Goal: Information Seeking & Learning: Check status

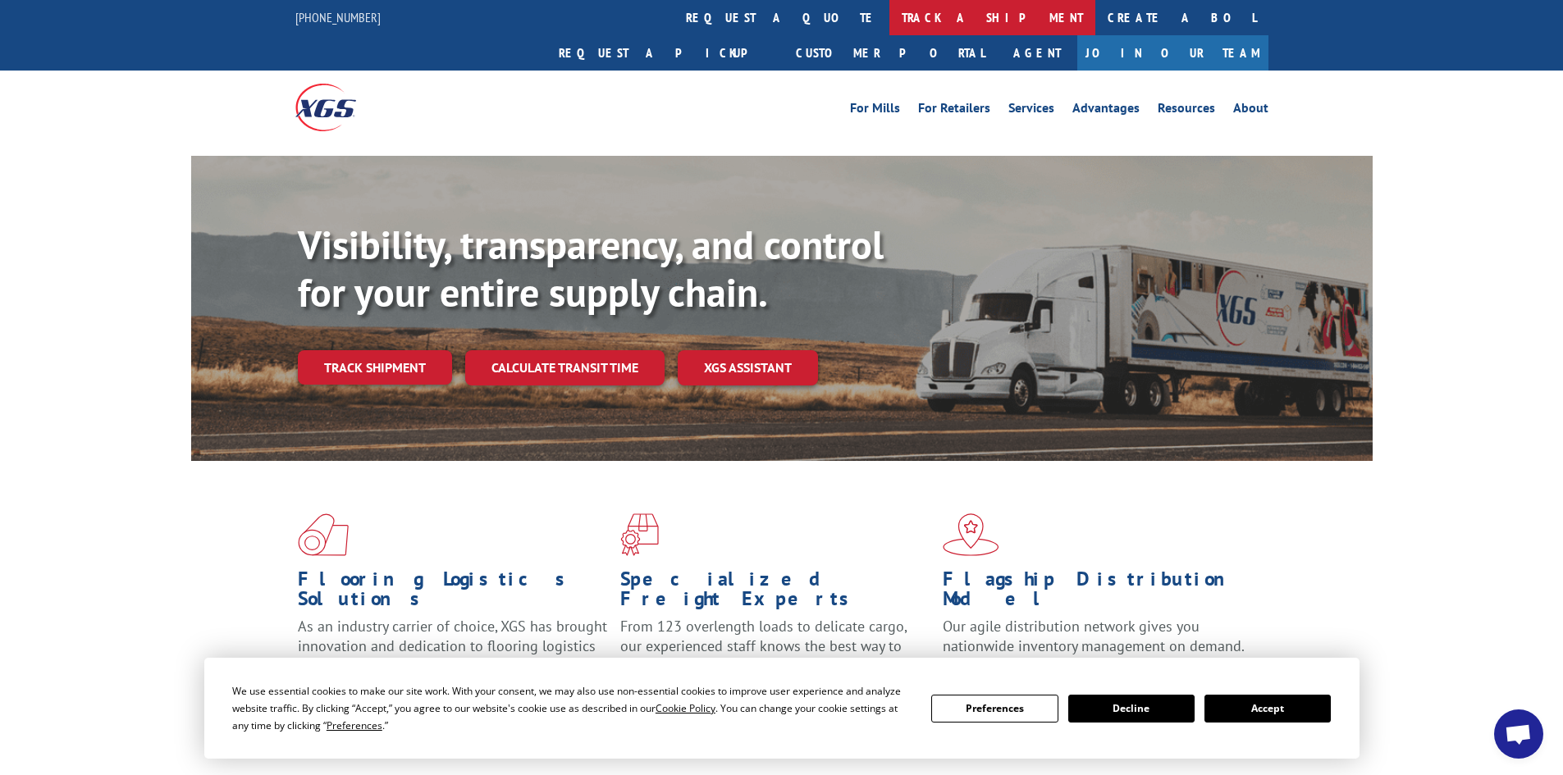
click at [889, 10] on link "track a shipment" at bounding box center [992, 17] width 206 height 35
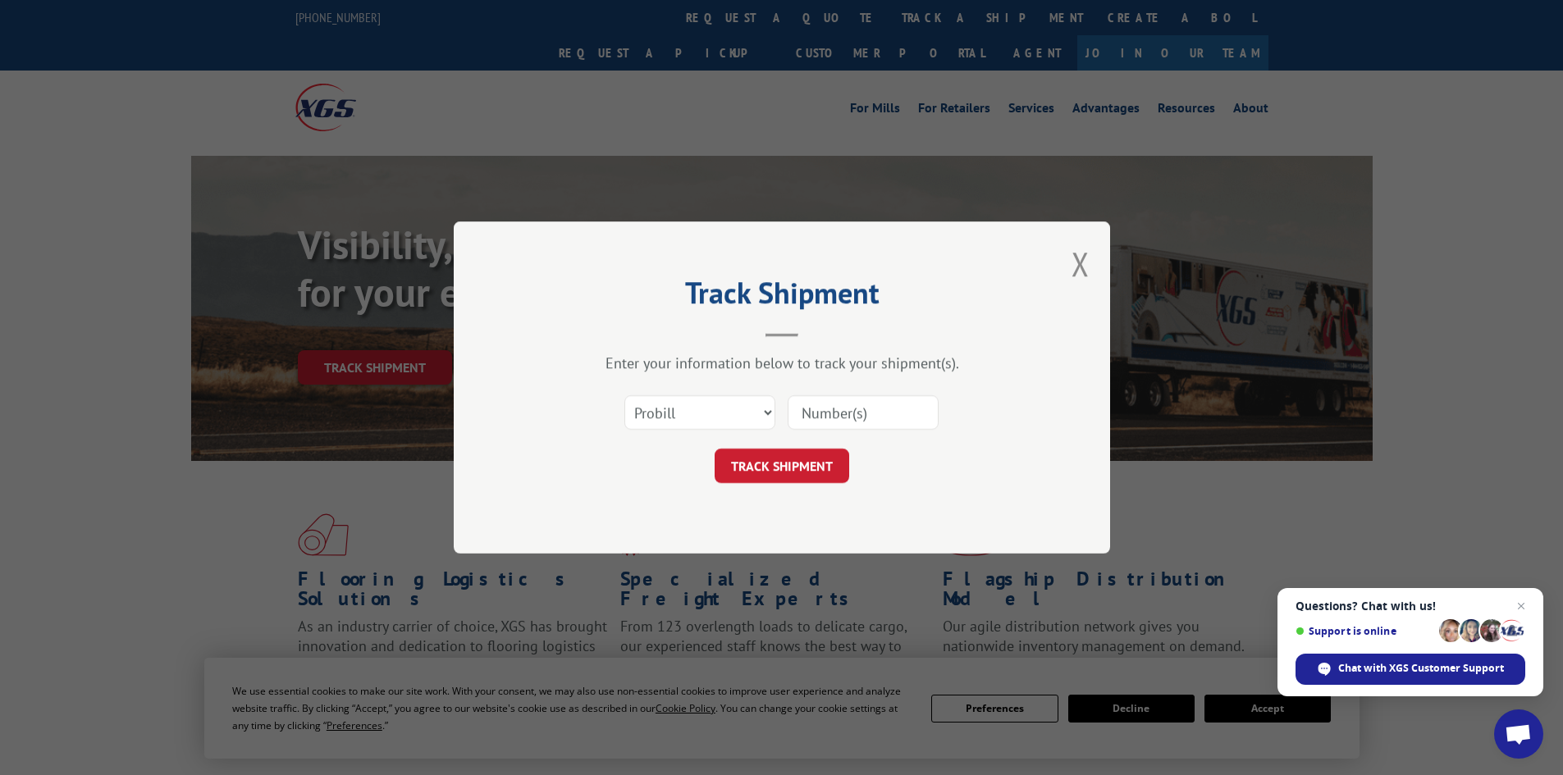
click at [820, 418] on input at bounding box center [863, 412] width 151 height 34
paste input "17607351"
type input "17607351"
click at [823, 461] on button "TRACK SHIPMENT" at bounding box center [782, 466] width 135 height 34
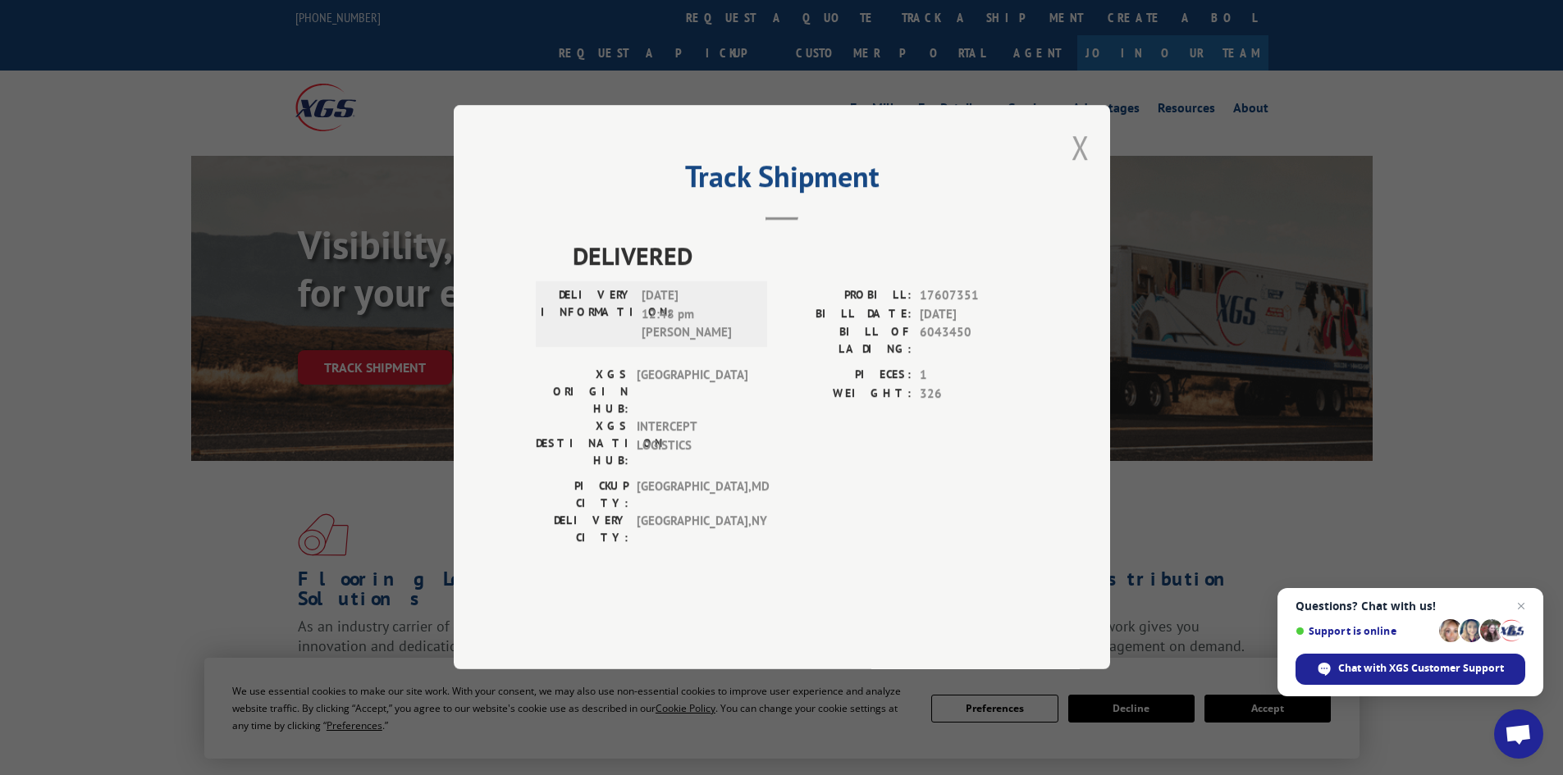
click at [1080, 169] on button "Close modal" at bounding box center [1080, 147] width 18 height 43
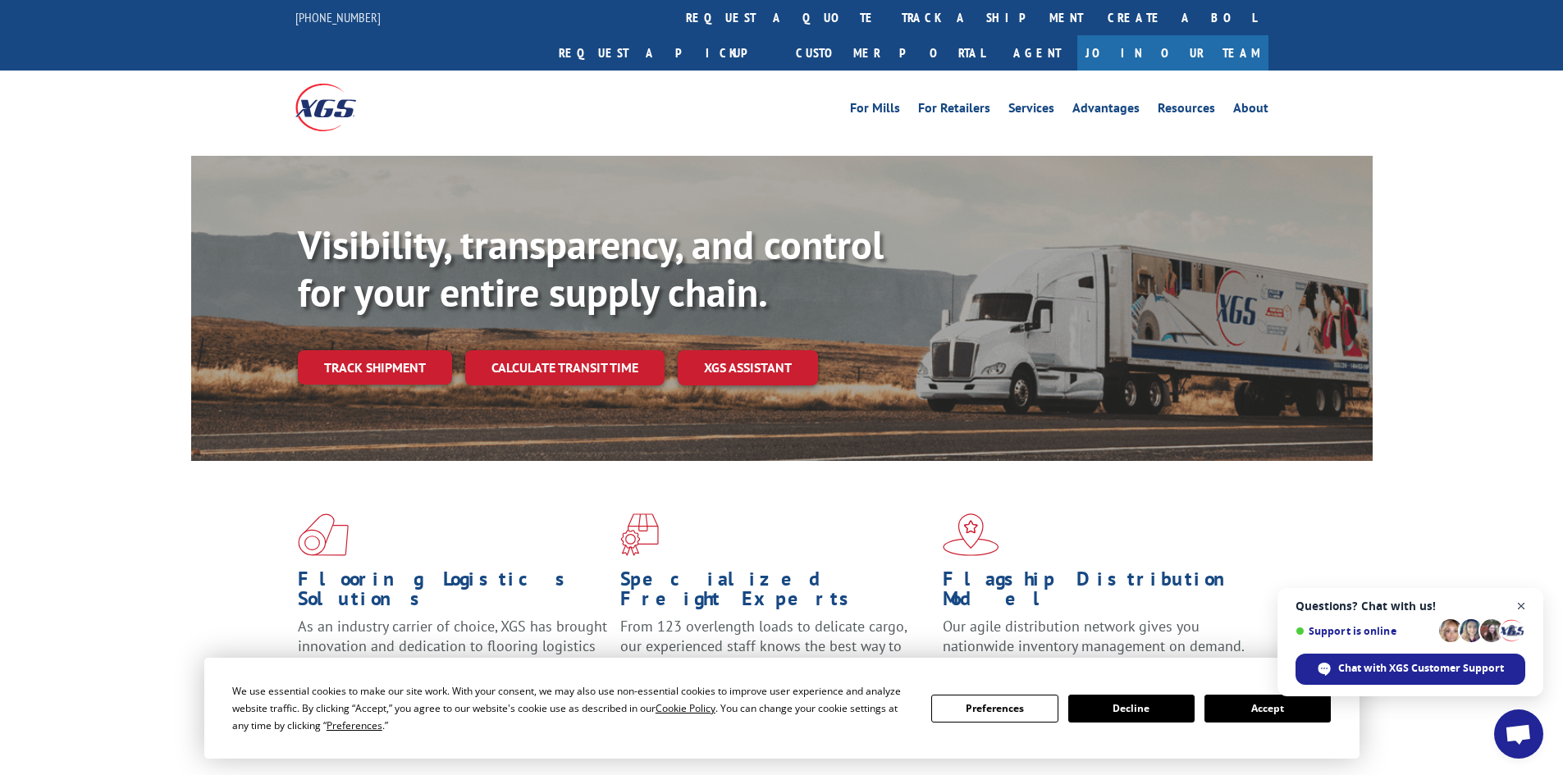
click at [1515, 605] on span "Close chat" at bounding box center [1521, 606] width 21 height 21
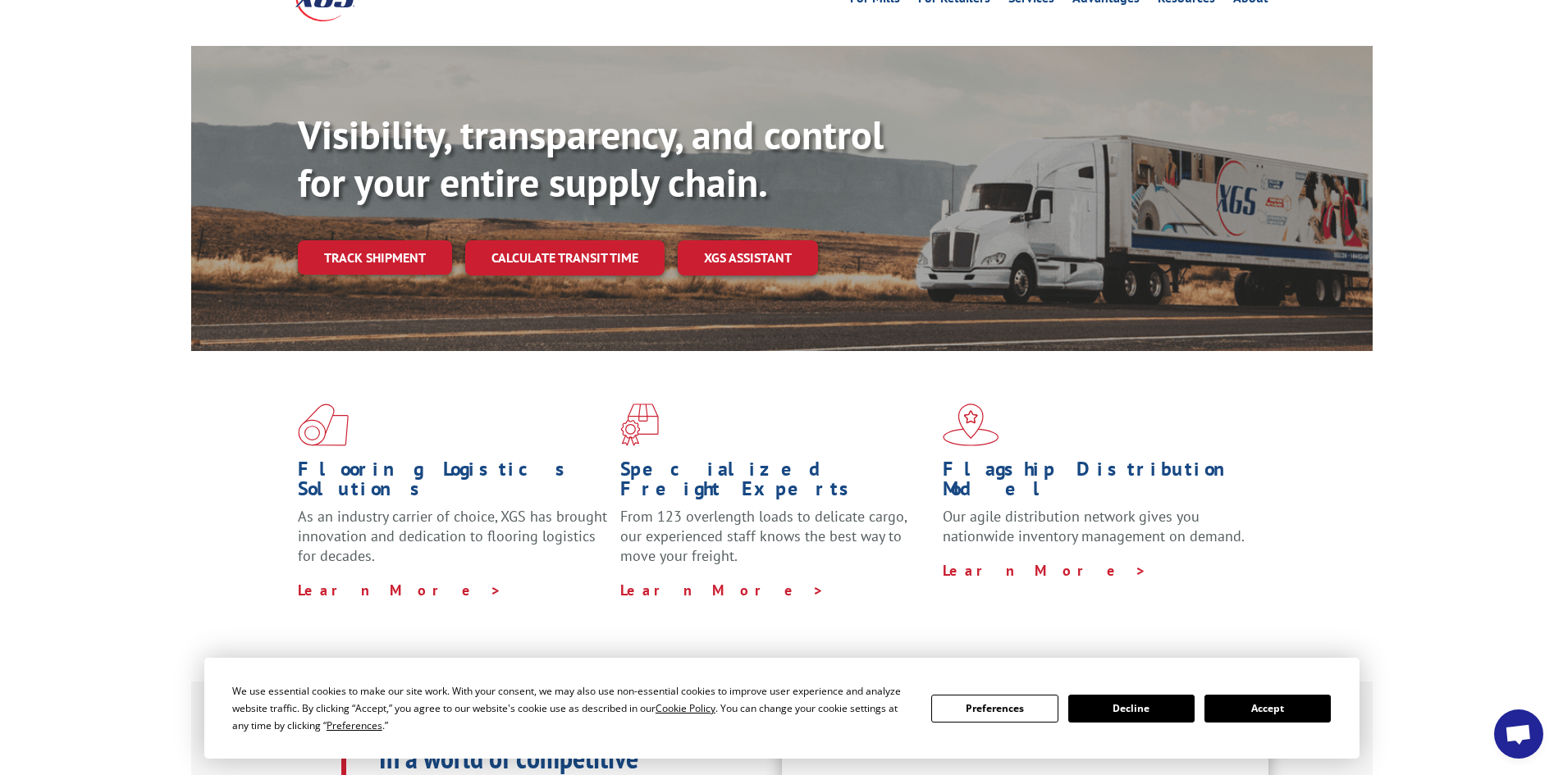
scroll to position [328, 0]
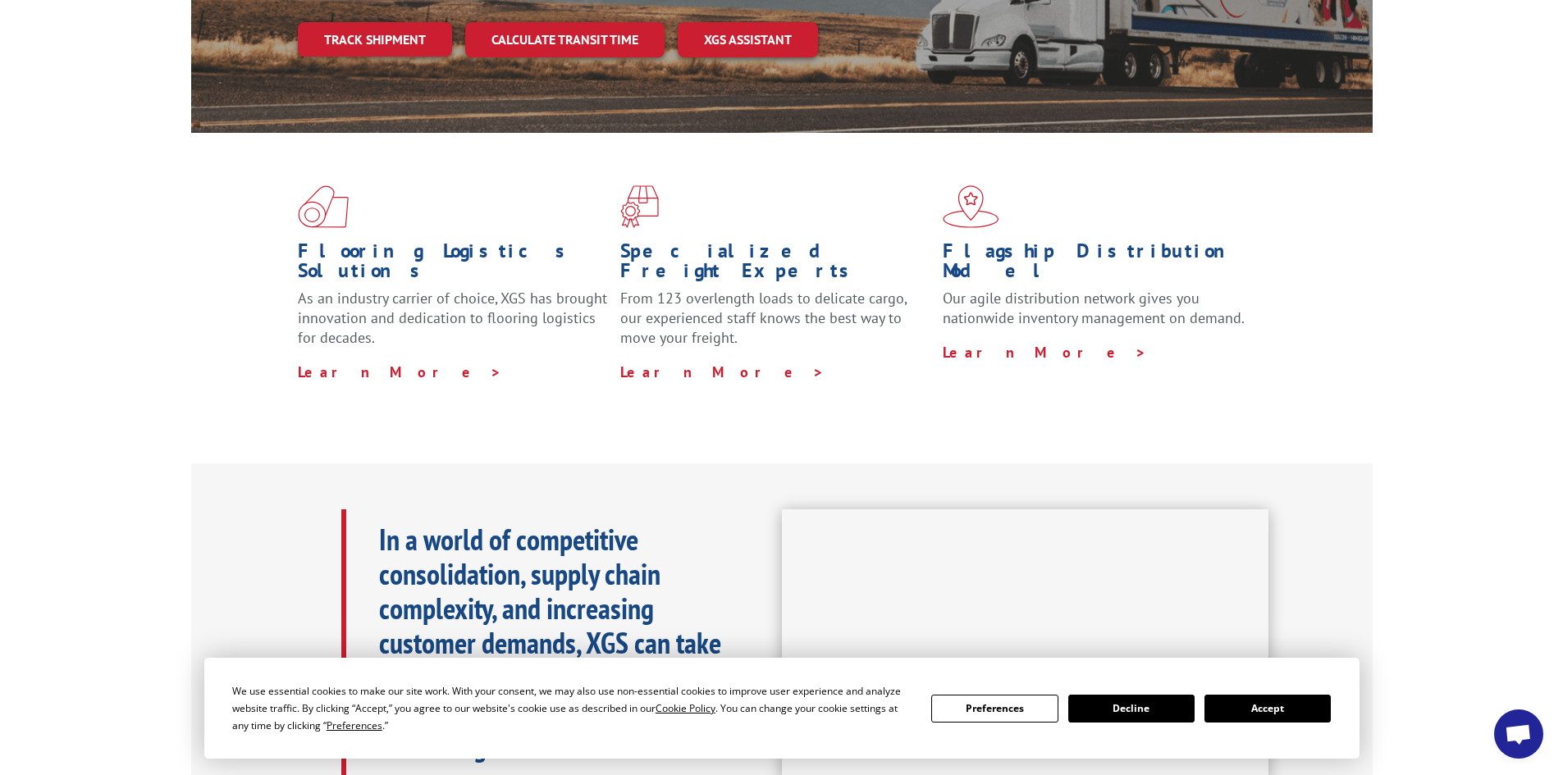
click at [1141, 708] on button "Decline" at bounding box center [1131, 709] width 126 height 28
